Goal: Task Accomplishment & Management: Manage account settings

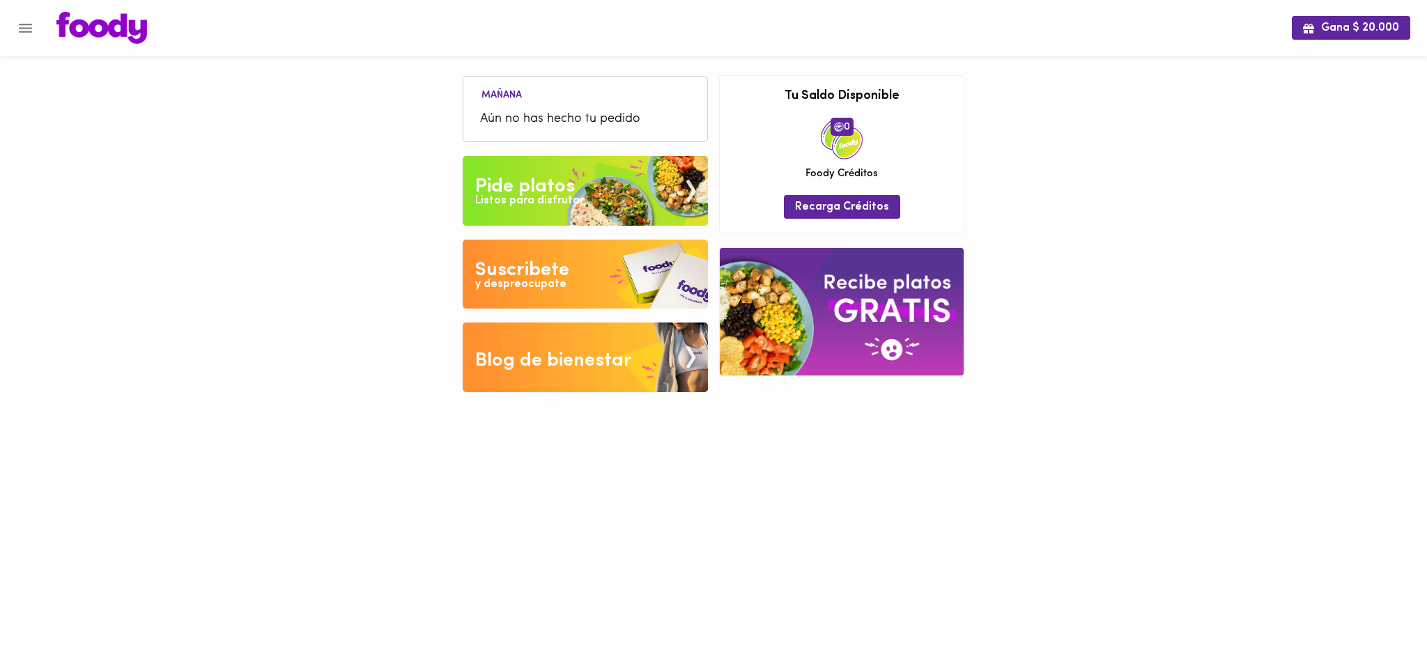
click at [20, 24] on icon "Menu" at bounding box center [25, 28] width 13 height 9
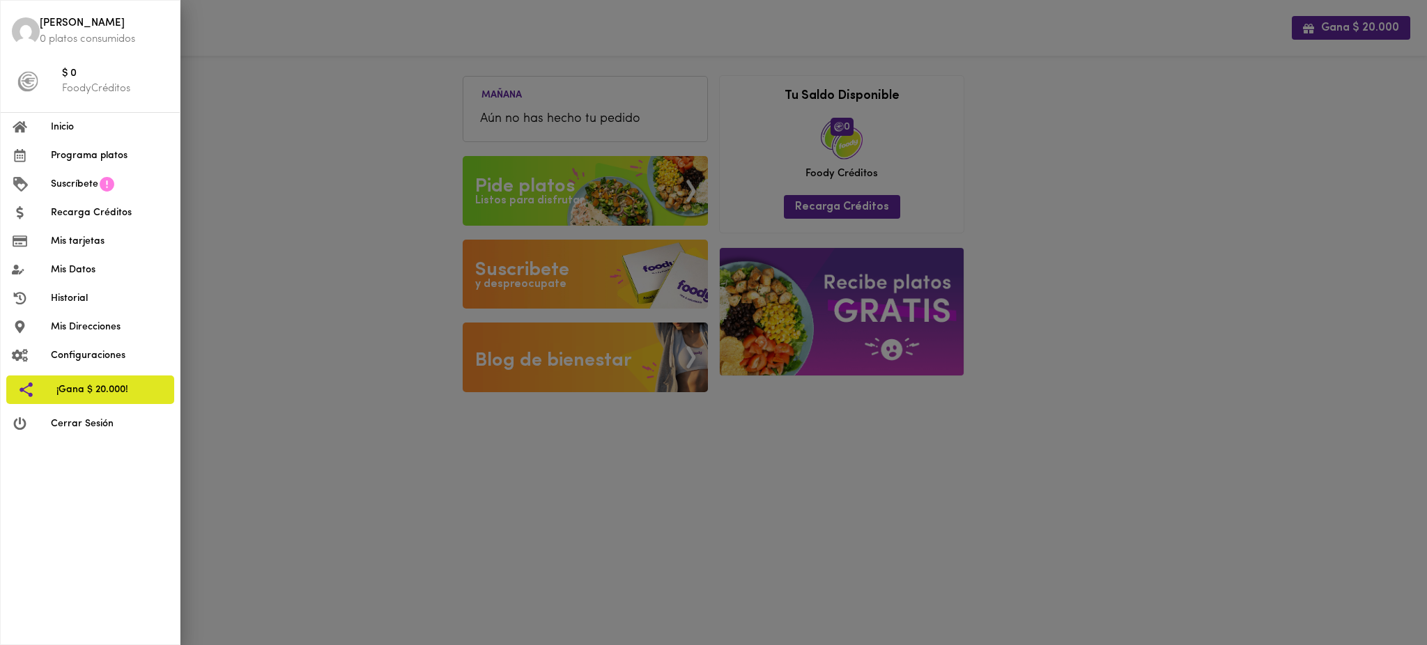
click at [102, 246] on span "Mis tarjetas" at bounding box center [110, 241] width 118 height 15
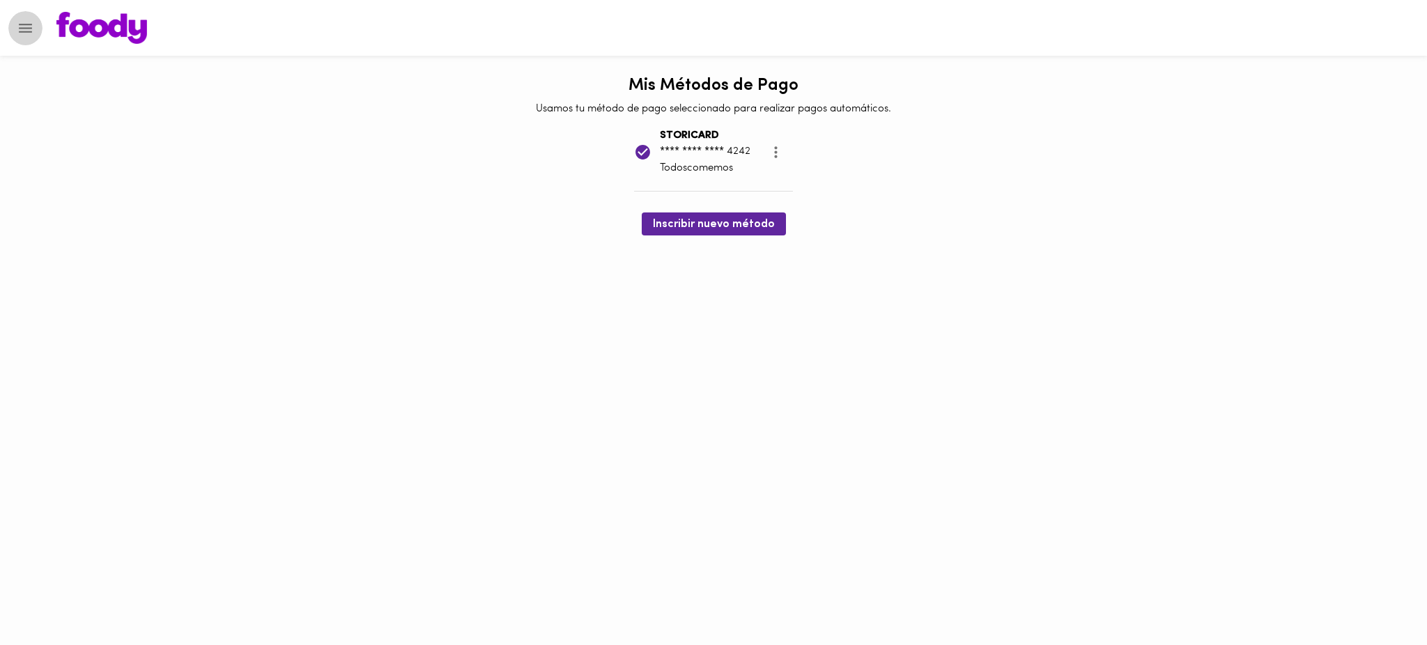
click at [26, 29] on icon "Menu" at bounding box center [25, 28] width 17 height 17
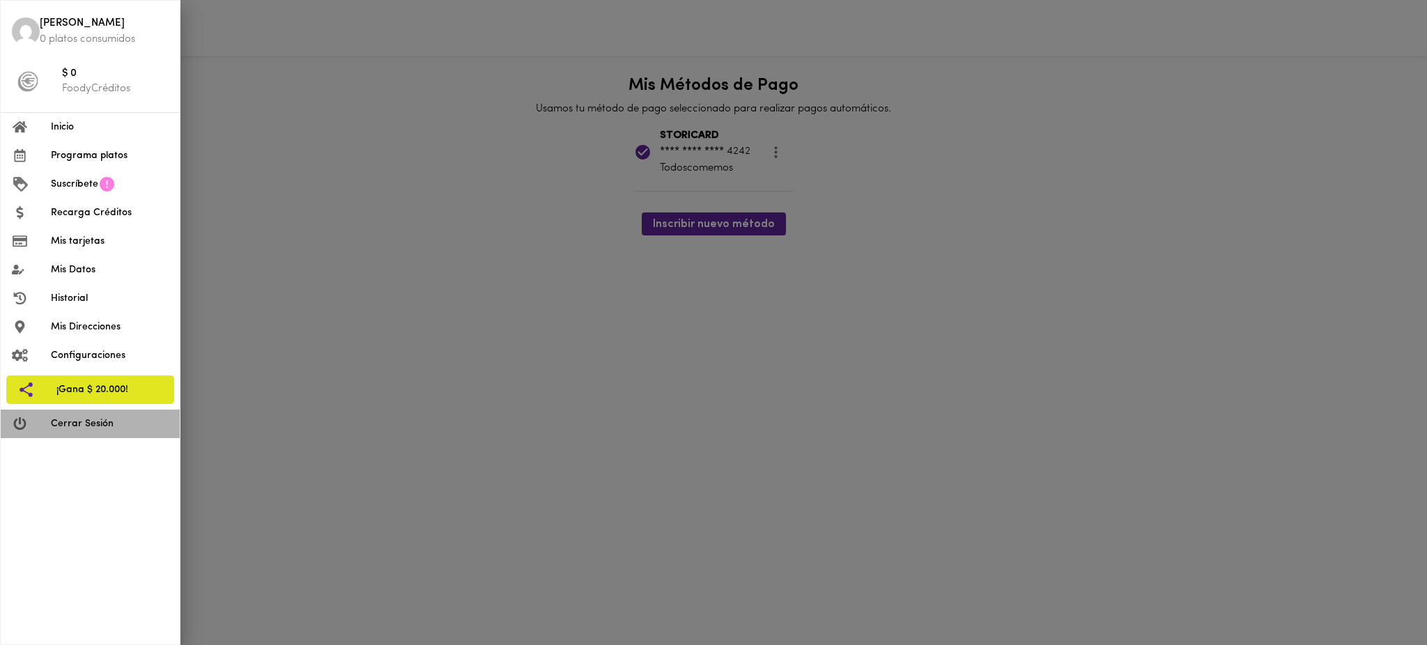
click at [97, 431] on li "Cerrar Sesión" at bounding box center [90, 424] width 179 height 29
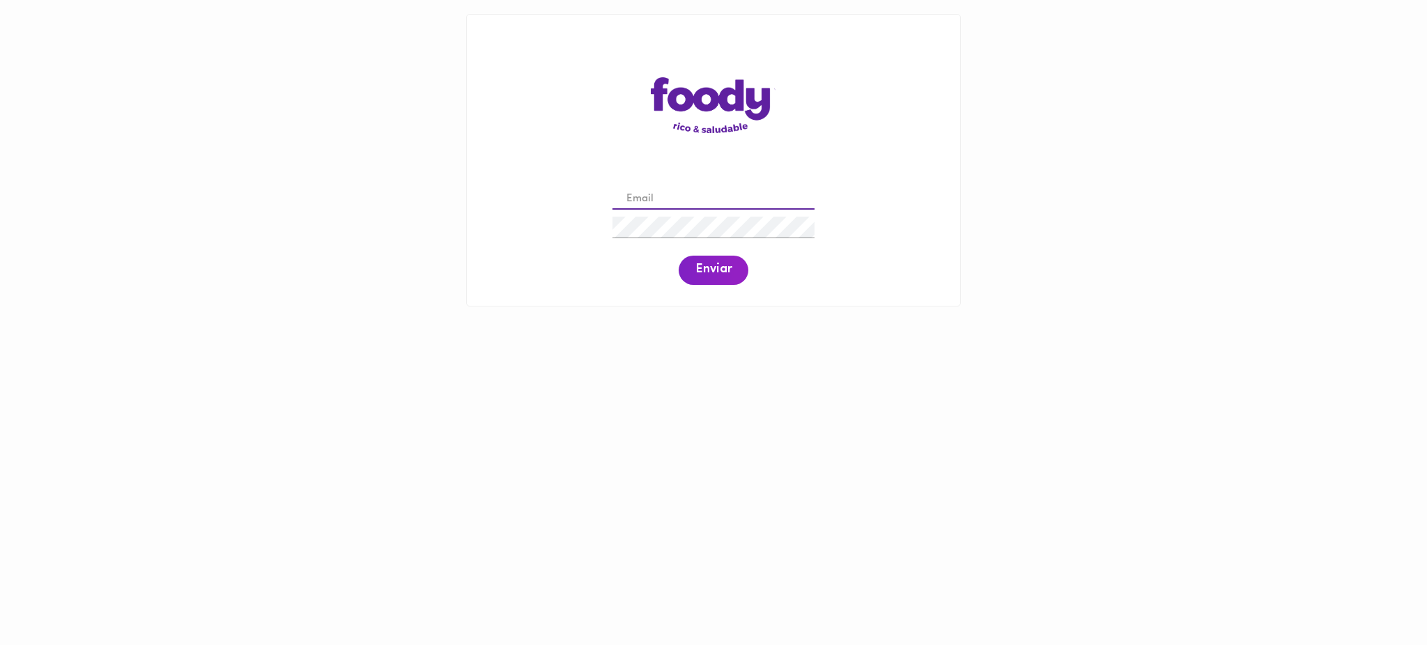
click at [653, 194] on input "email" at bounding box center [713, 200] width 202 height 22
paste input "[EMAIL_ADDRESS][DOMAIN_NAME]"
click at [716, 269] on span "Enviar" at bounding box center [713, 270] width 36 height 15
click at [577, 229] on div "[EMAIL_ADDRESS][DOMAIN_NAME] Enviar" at bounding box center [713, 235] width 465 height 107
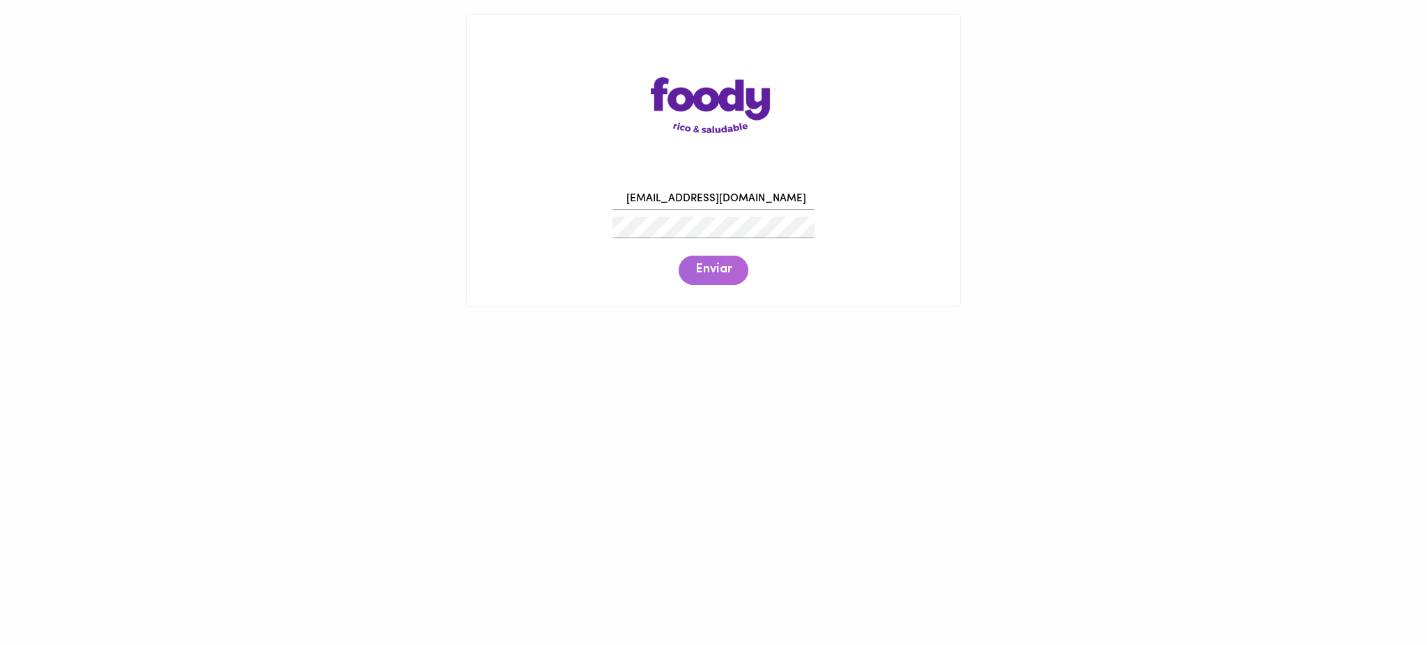
click at [714, 267] on span "Enviar" at bounding box center [713, 270] width 36 height 15
drag, startPoint x: 778, startPoint y: 201, endPoint x: 589, endPoint y: 201, distance: 189.5
click at [589, 201] on div "[EMAIL_ADDRESS][DOMAIN_NAME] Enviar" at bounding box center [713, 235] width 465 height 107
paste input "compras"
click at [711, 277] on span "Enviar" at bounding box center [713, 270] width 36 height 15
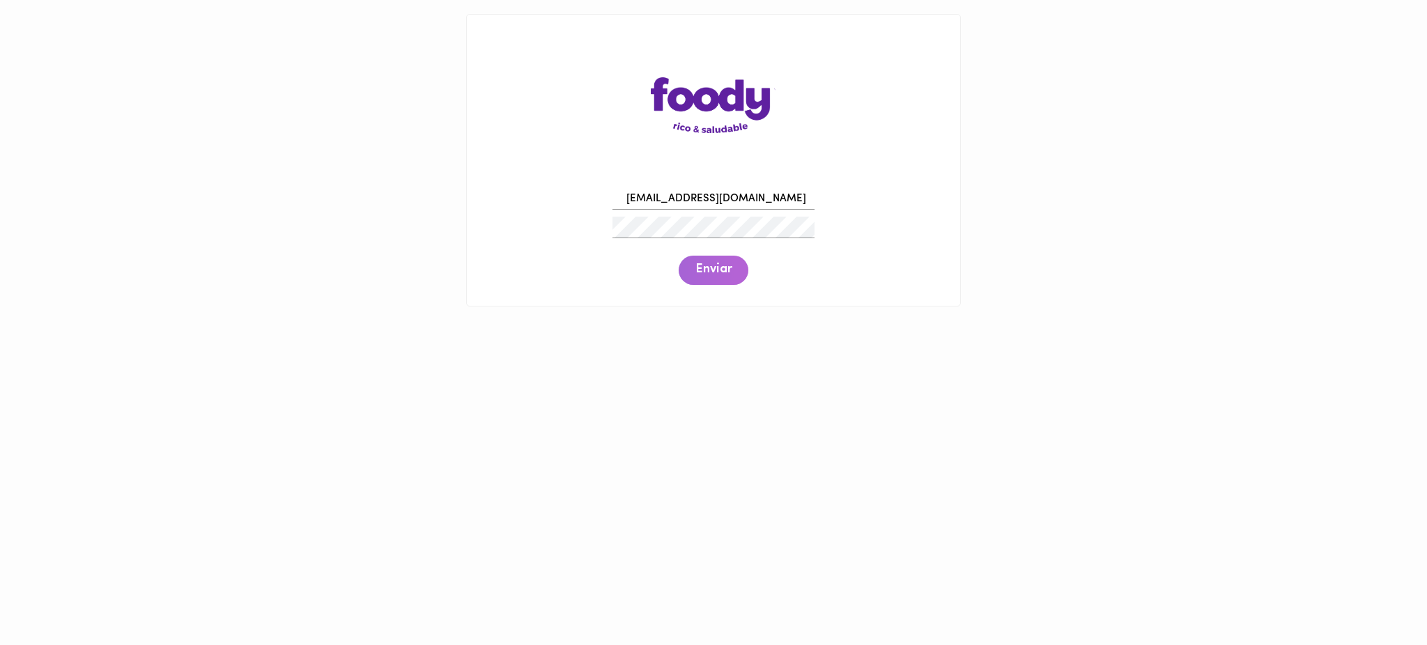
click at [715, 266] on span "Enviar" at bounding box center [713, 270] width 36 height 15
click at [573, 226] on div "[EMAIL_ADDRESS][DOMAIN_NAME] Enviar" at bounding box center [713, 235] width 465 height 107
click at [708, 274] on span "Enviar" at bounding box center [713, 270] width 36 height 15
drag, startPoint x: 798, startPoint y: 196, endPoint x: 620, endPoint y: 204, distance: 177.8
click at [620, 204] on input "[EMAIL_ADDRESS][DOMAIN_NAME]" at bounding box center [713, 200] width 202 height 22
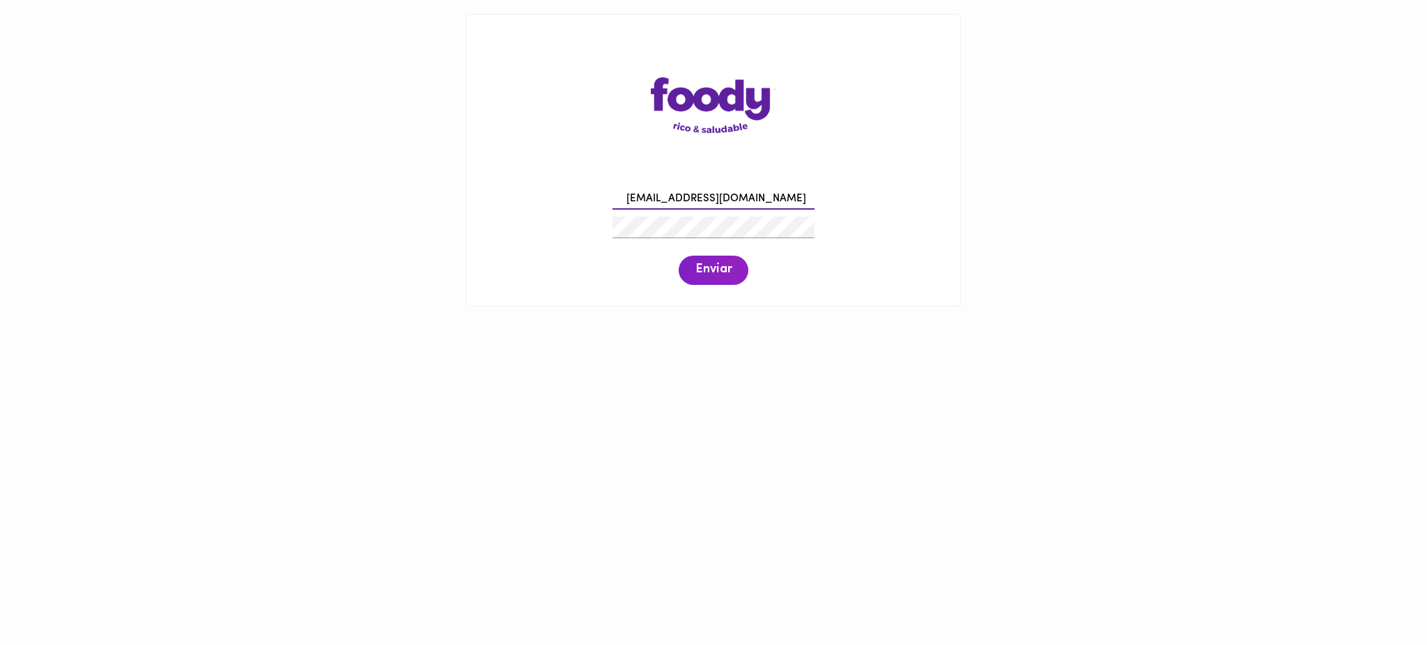
paste input "[PERSON_NAME].[PERSON_NAME]"
type input "[PERSON_NAME][EMAIL_ADDRESS][PERSON_NAME][DOMAIN_NAME]"
click at [719, 269] on span "Enviar" at bounding box center [713, 270] width 36 height 15
